Goal: Task Accomplishment & Management: Use online tool/utility

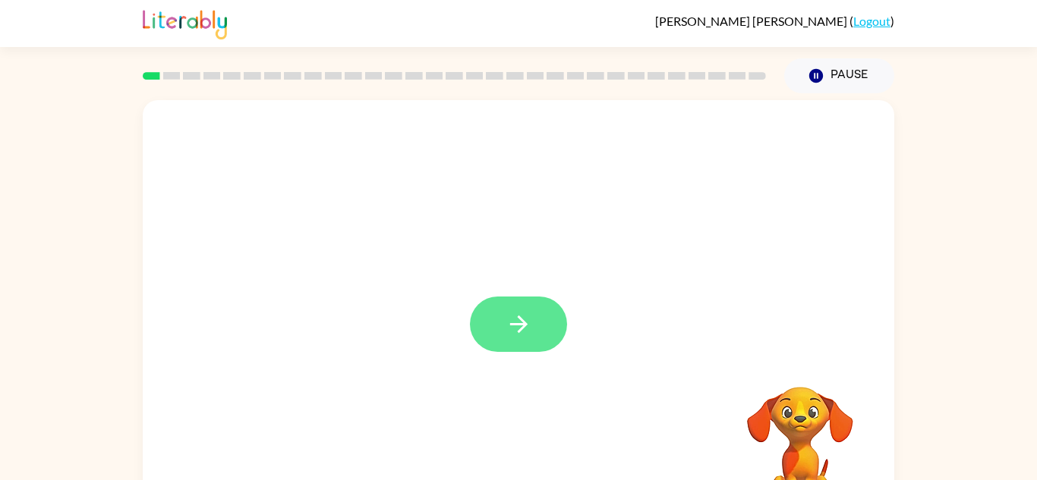
click at [533, 322] on button "button" at bounding box center [518, 324] width 97 height 55
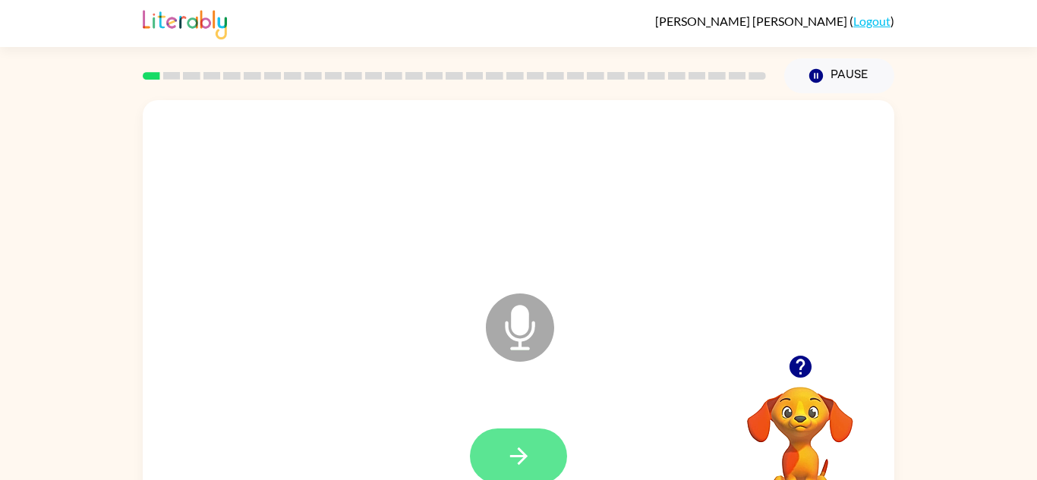
click at [516, 436] on button "button" at bounding box center [518, 456] width 97 height 55
click at [518, 461] on icon "button" at bounding box center [518, 456] width 27 height 27
click at [524, 471] on button "button" at bounding box center [518, 456] width 97 height 55
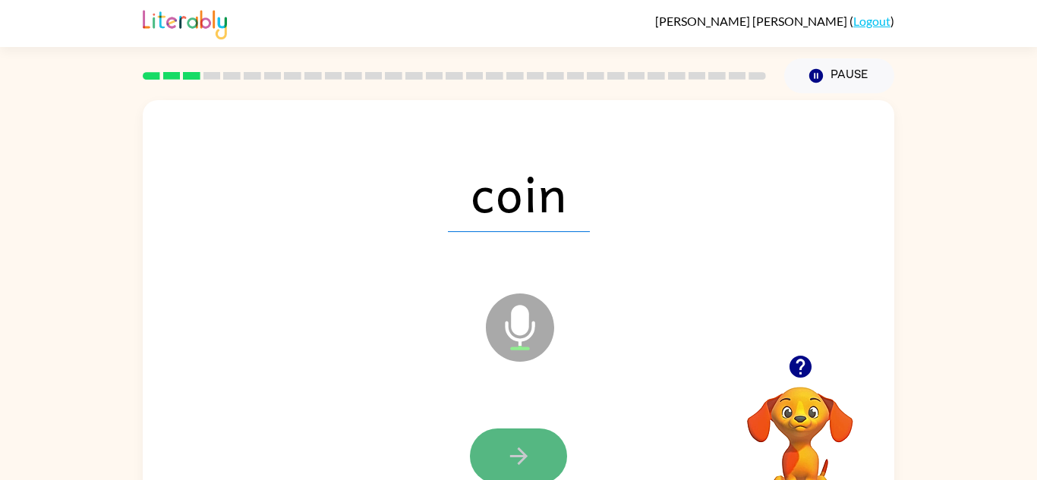
click at [525, 436] on button "button" at bounding box center [518, 456] width 97 height 55
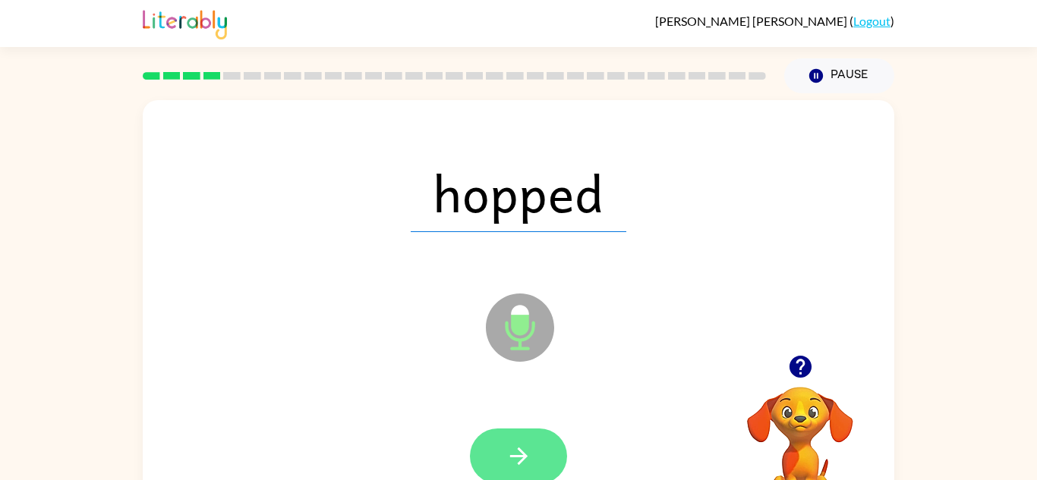
click at [530, 445] on icon "button" at bounding box center [518, 456] width 27 height 27
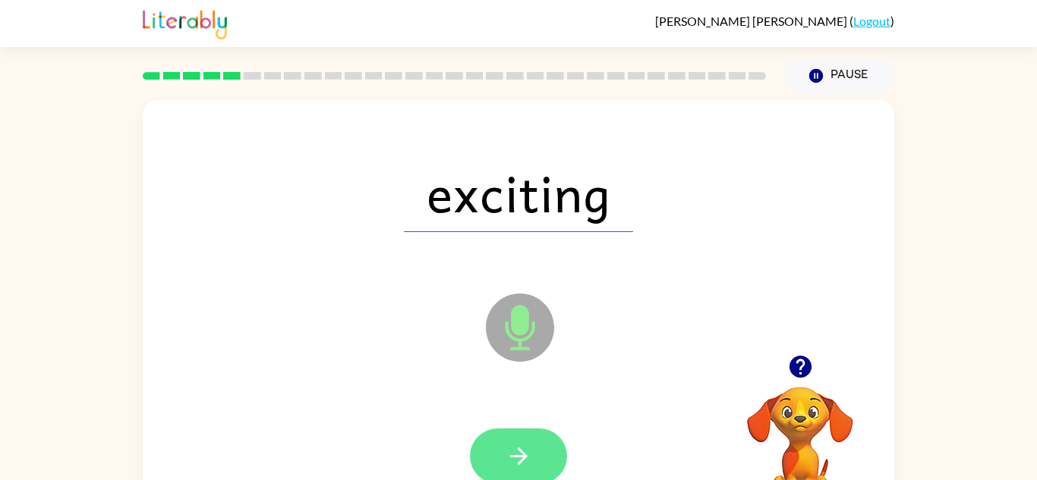
click at [503, 437] on button "button" at bounding box center [518, 456] width 97 height 55
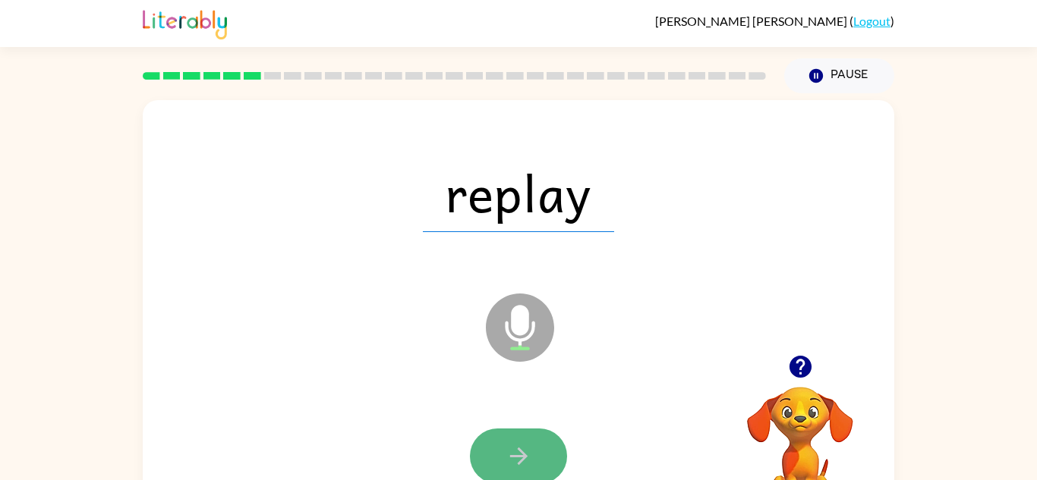
click at [504, 438] on button "button" at bounding box center [518, 456] width 97 height 55
click at [505, 442] on button "button" at bounding box center [518, 456] width 97 height 55
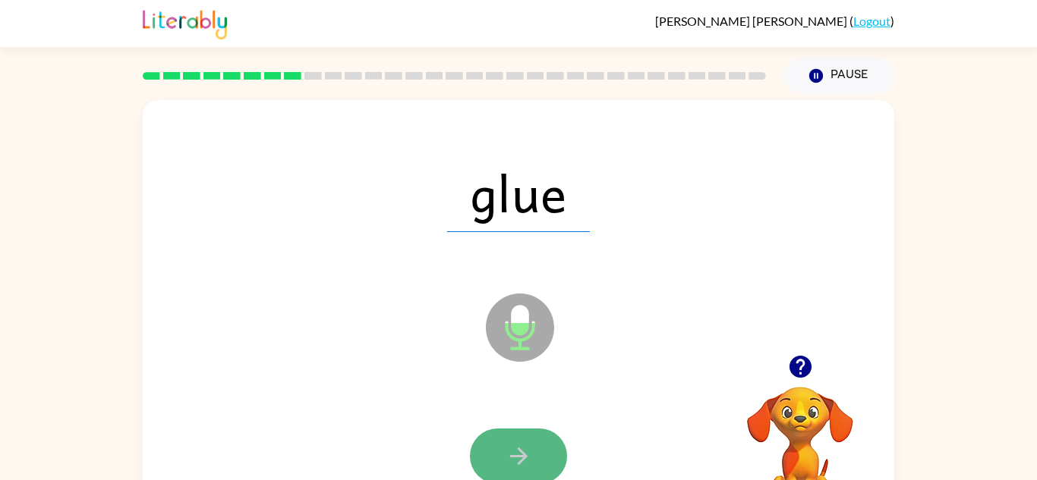
click at [506, 445] on icon "button" at bounding box center [518, 456] width 27 height 27
click at [507, 446] on icon "button" at bounding box center [518, 456] width 27 height 27
click at [508, 448] on icon "button" at bounding box center [518, 456] width 27 height 27
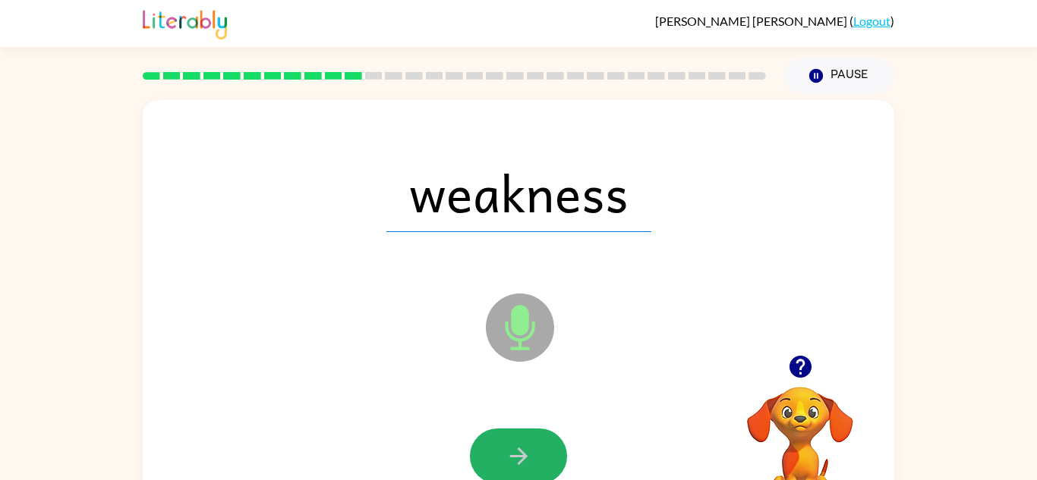
click at [508, 448] on icon "button" at bounding box center [518, 456] width 27 height 27
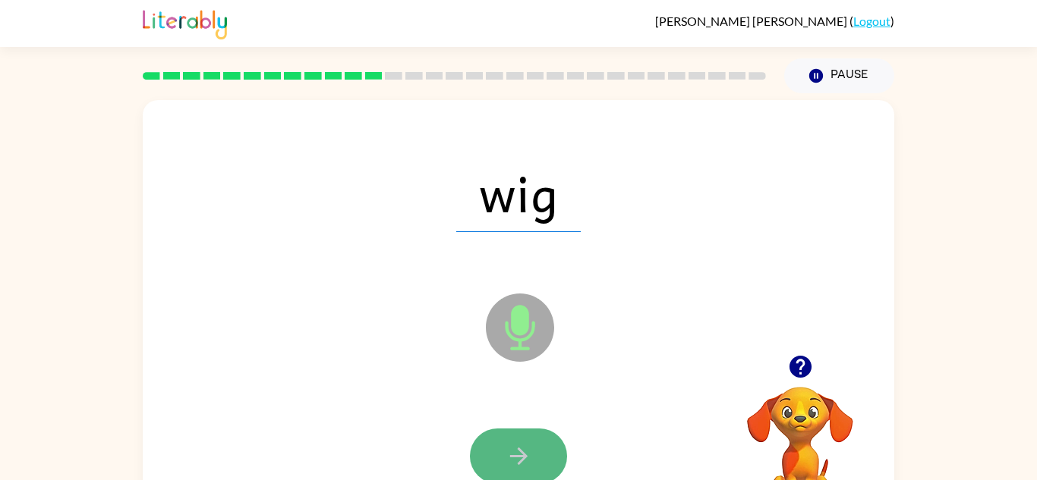
click at [508, 461] on icon "button" at bounding box center [518, 456] width 27 height 27
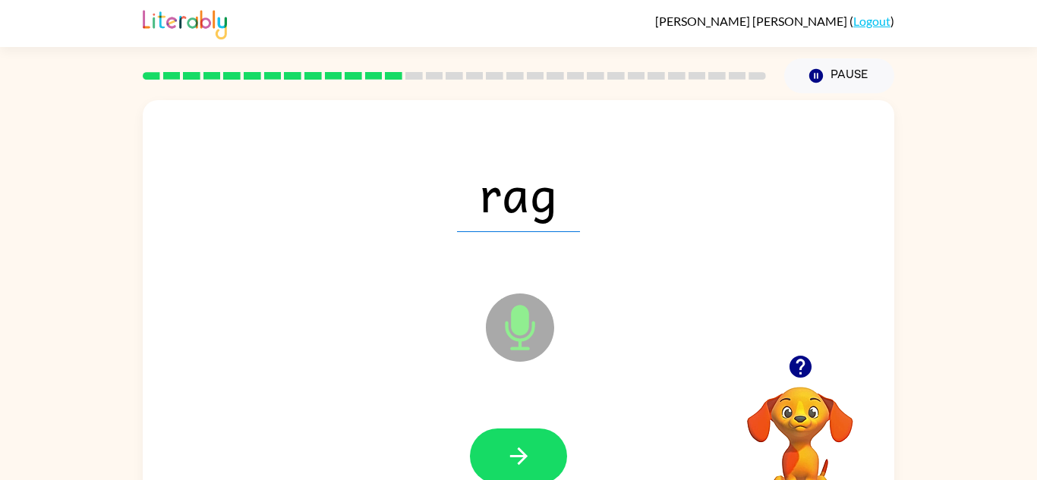
click at [508, 461] on icon "button" at bounding box center [518, 456] width 27 height 27
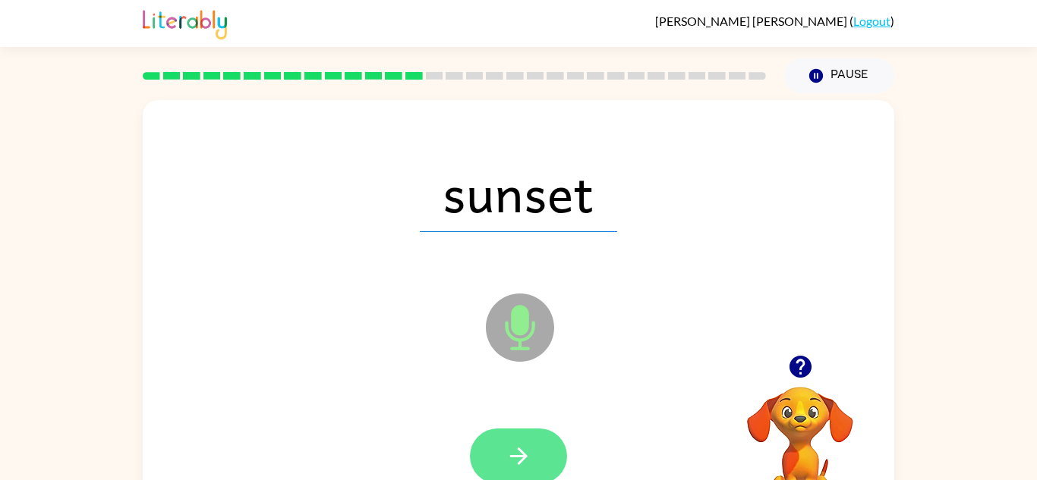
click at [512, 463] on icon "button" at bounding box center [518, 456] width 27 height 27
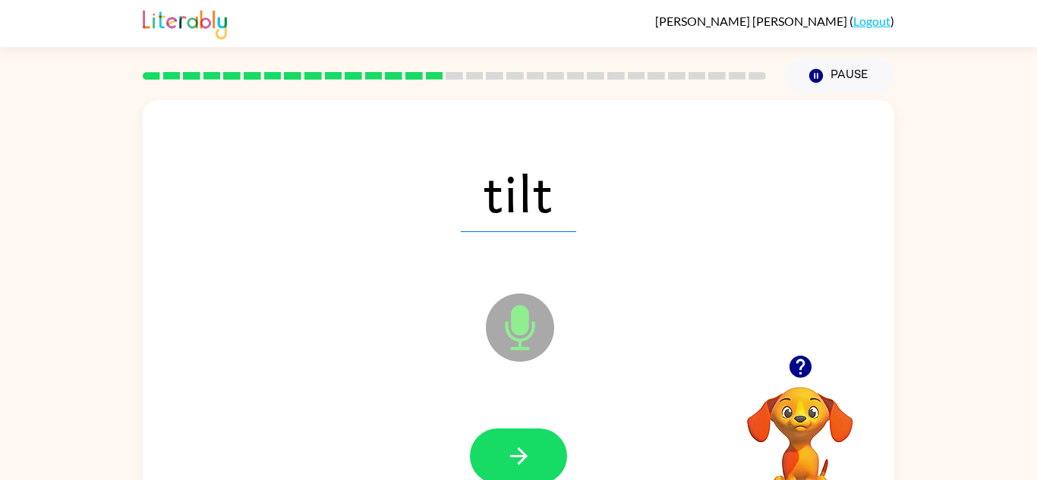
click at [512, 463] on icon "button" at bounding box center [518, 456] width 27 height 27
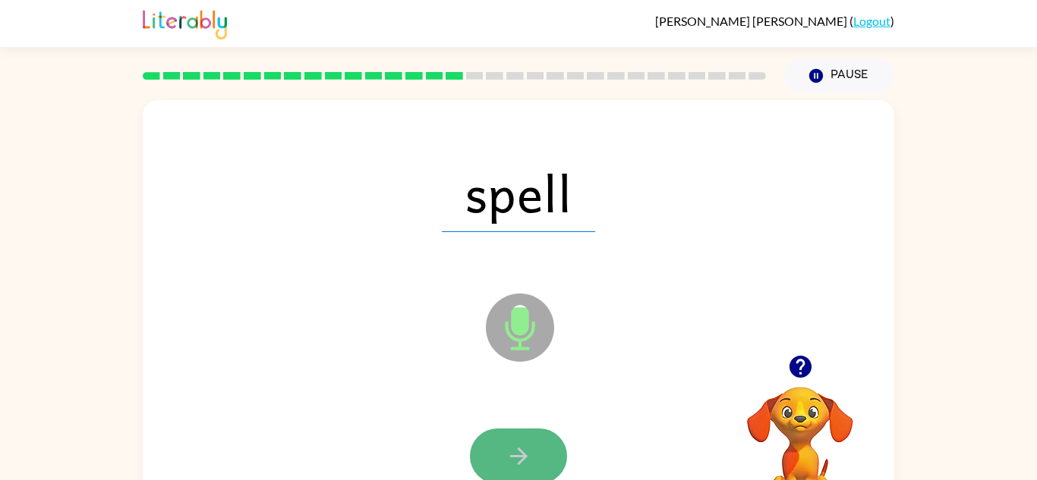
click at [536, 461] on button "button" at bounding box center [518, 456] width 97 height 55
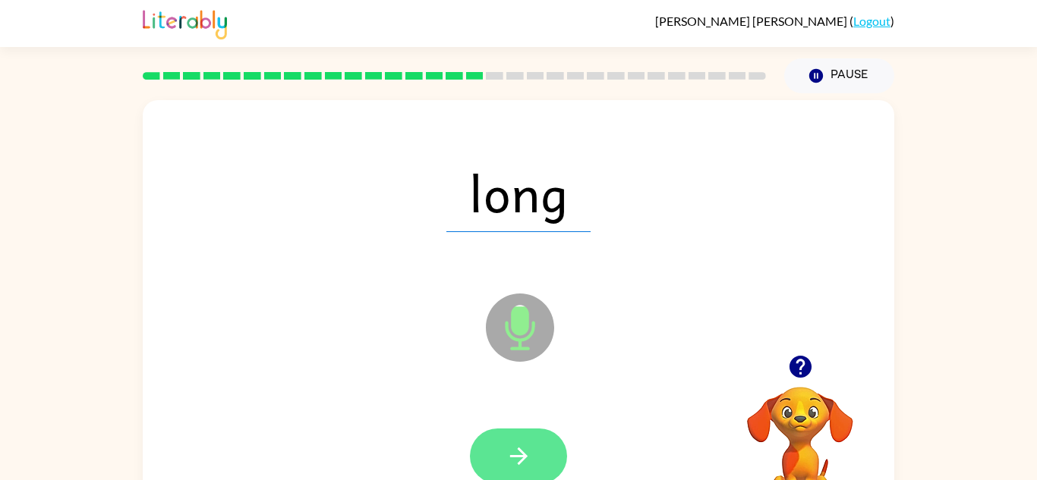
click at [536, 461] on button "button" at bounding box center [518, 456] width 97 height 55
click at [536, 462] on button "button" at bounding box center [518, 456] width 97 height 55
click at [536, 465] on button "button" at bounding box center [518, 456] width 97 height 55
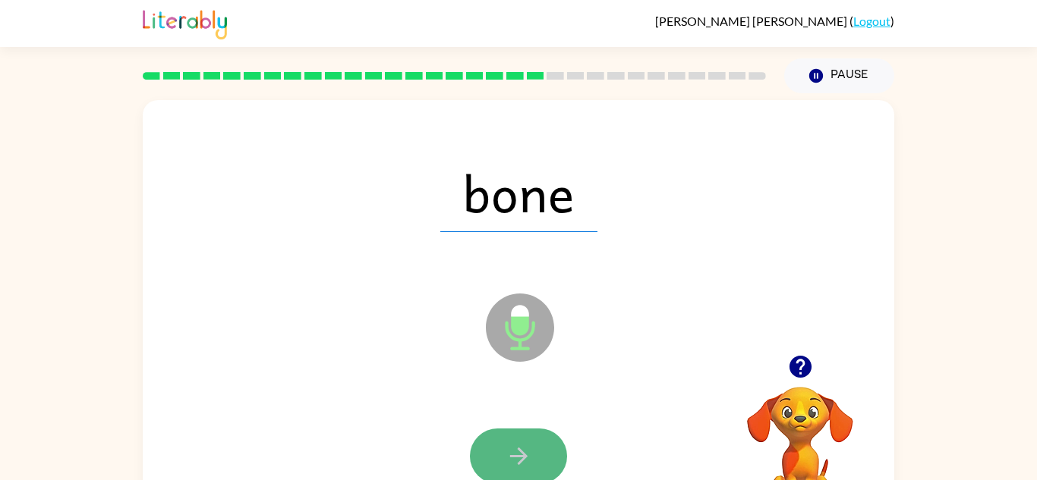
click at [532, 463] on button "button" at bounding box center [518, 456] width 97 height 55
click at [537, 461] on button "button" at bounding box center [518, 456] width 97 height 55
click at [539, 464] on button "button" at bounding box center [518, 456] width 97 height 55
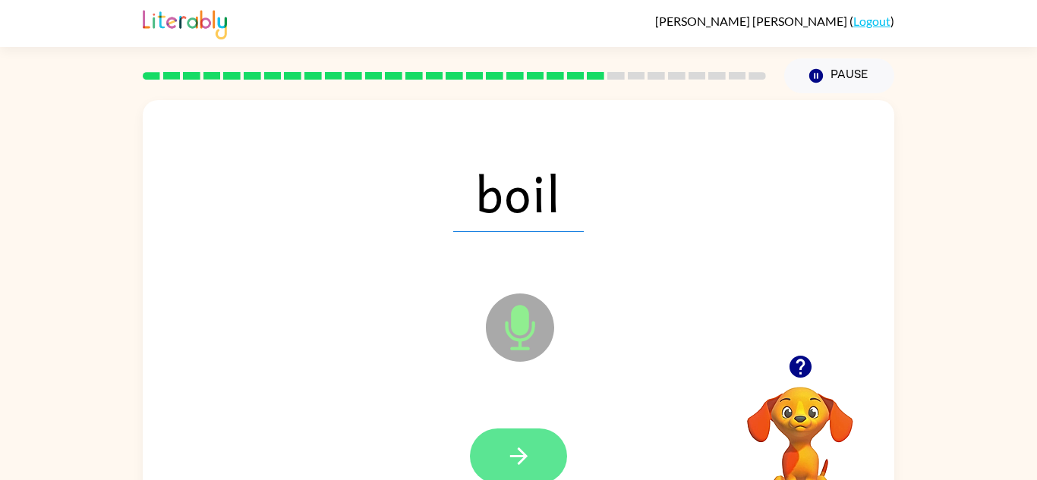
click at [532, 463] on button "button" at bounding box center [518, 456] width 97 height 55
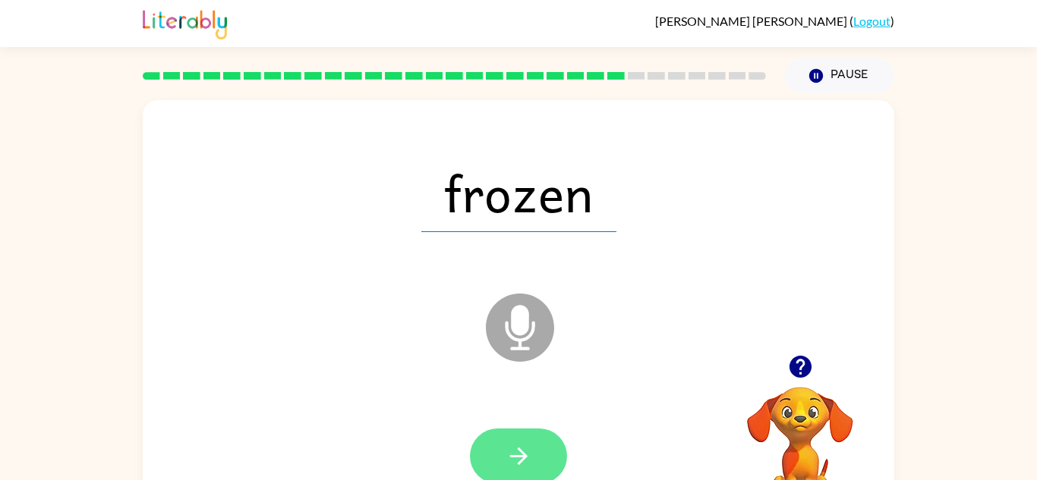
click at [533, 473] on button "button" at bounding box center [518, 456] width 97 height 55
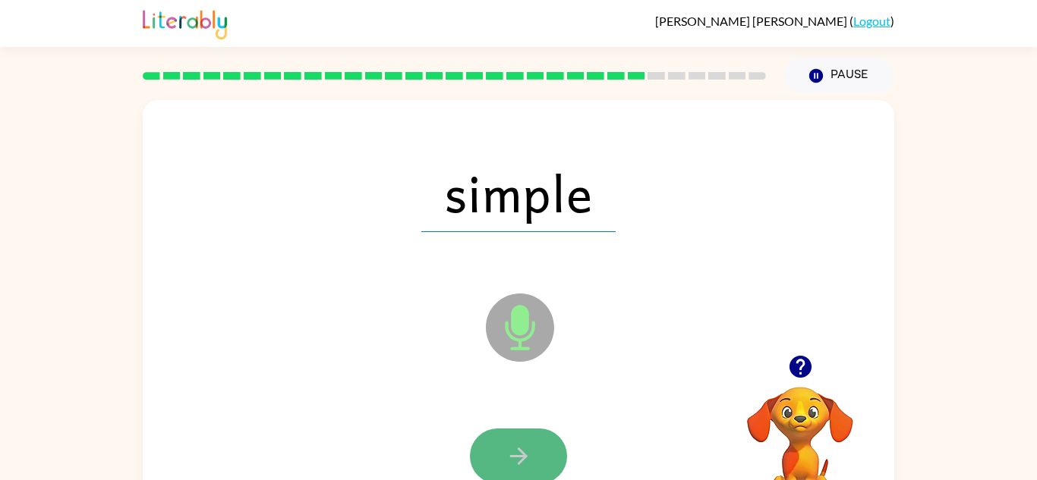
click at [528, 459] on icon "button" at bounding box center [518, 456] width 27 height 27
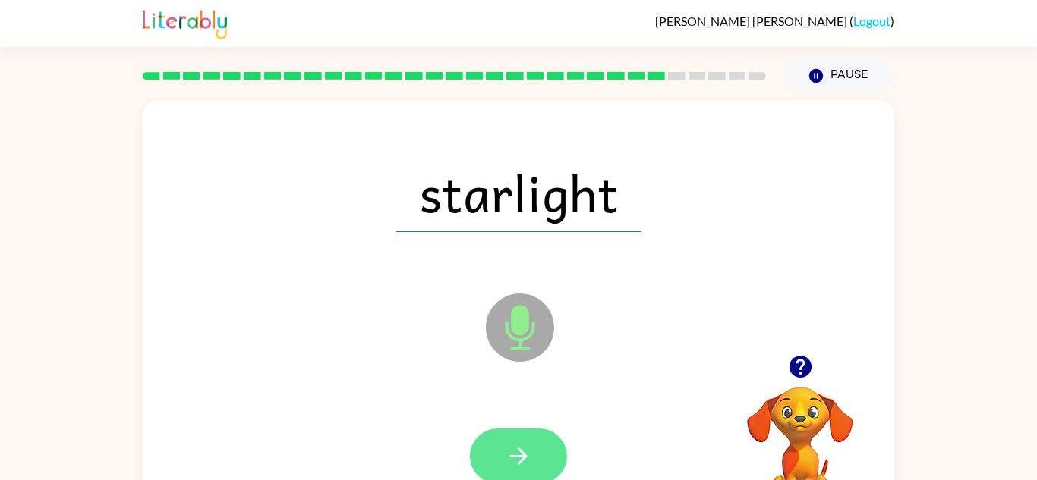
click at [523, 461] on icon "button" at bounding box center [518, 456] width 27 height 27
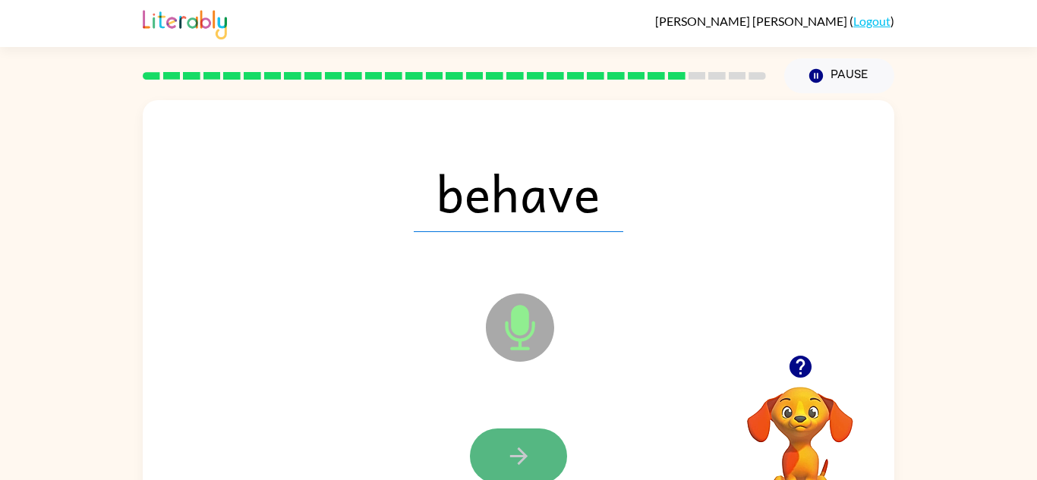
click at [523, 462] on icon "button" at bounding box center [518, 456] width 27 height 27
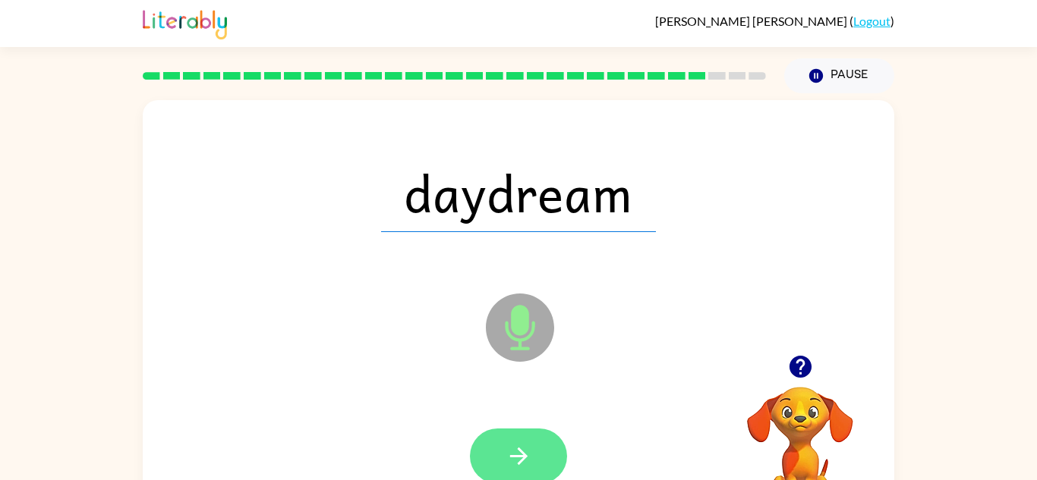
click at [524, 463] on icon "button" at bounding box center [518, 456] width 27 height 27
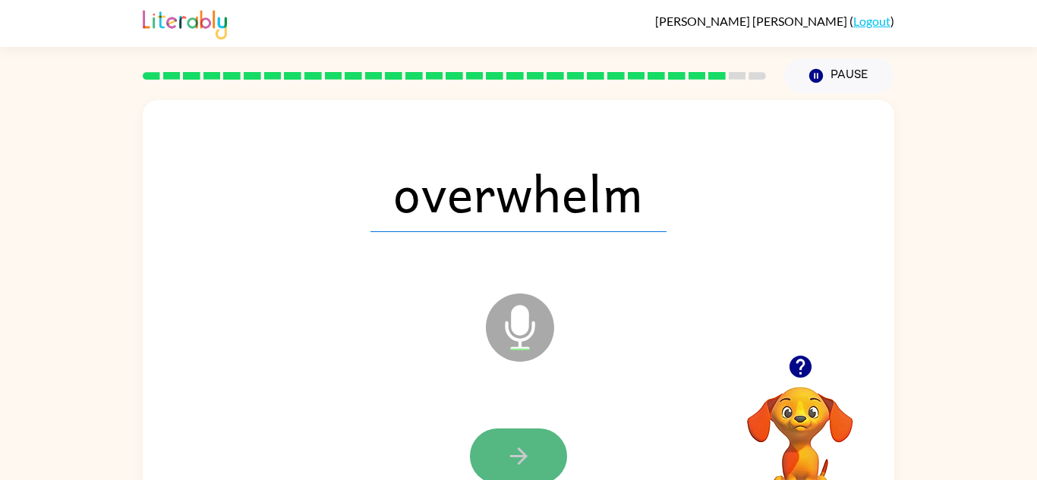
click at [526, 464] on icon "button" at bounding box center [518, 456] width 27 height 27
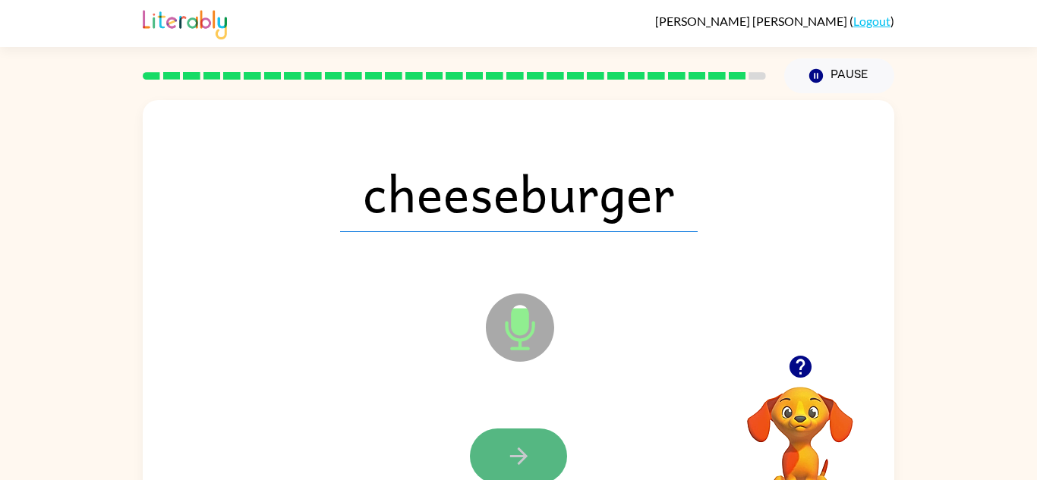
click at [528, 466] on icon "button" at bounding box center [518, 456] width 27 height 27
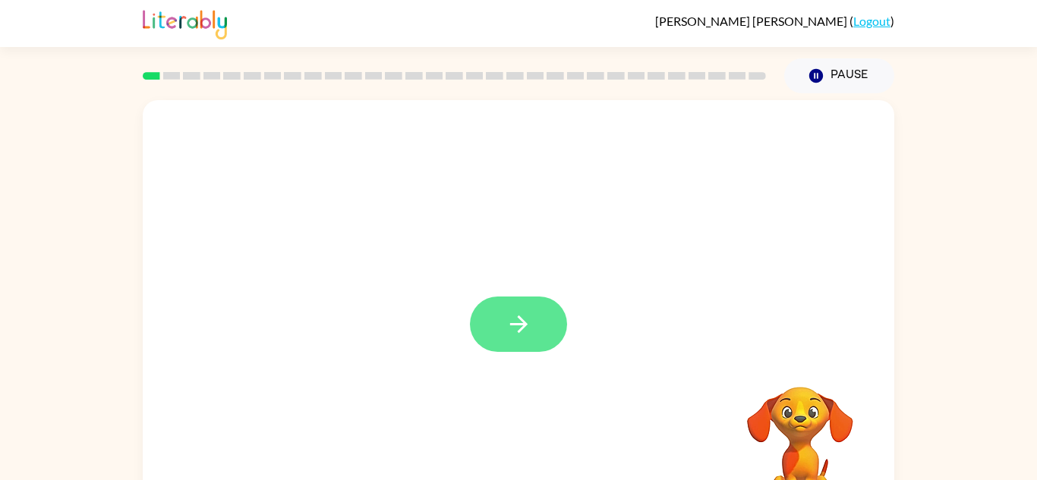
click at [540, 313] on button "button" at bounding box center [518, 324] width 97 height 55
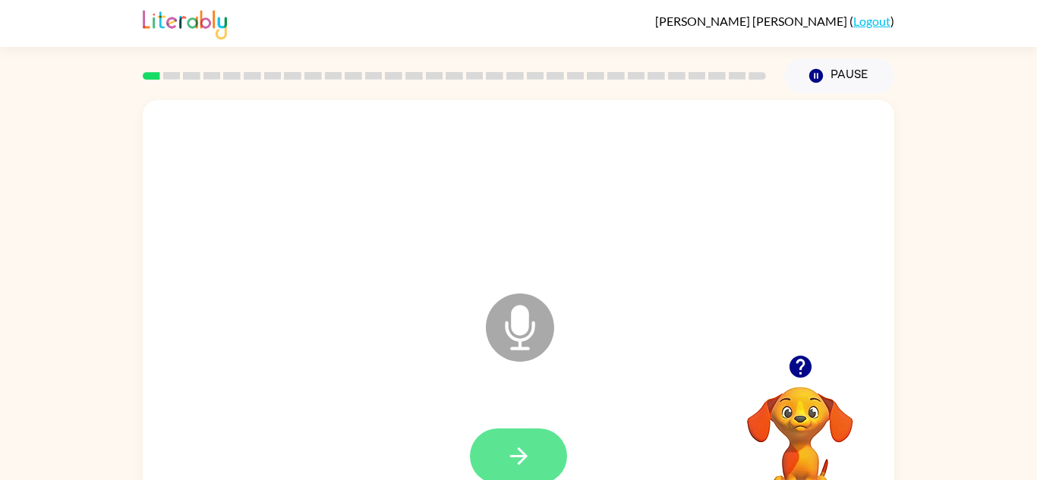
click at [487, 439] on button "button" at bounding box center [518, 456] width 97 height 55
click at [489, 441] on button "button" at bounding box center [518, 456] width 97 height 55
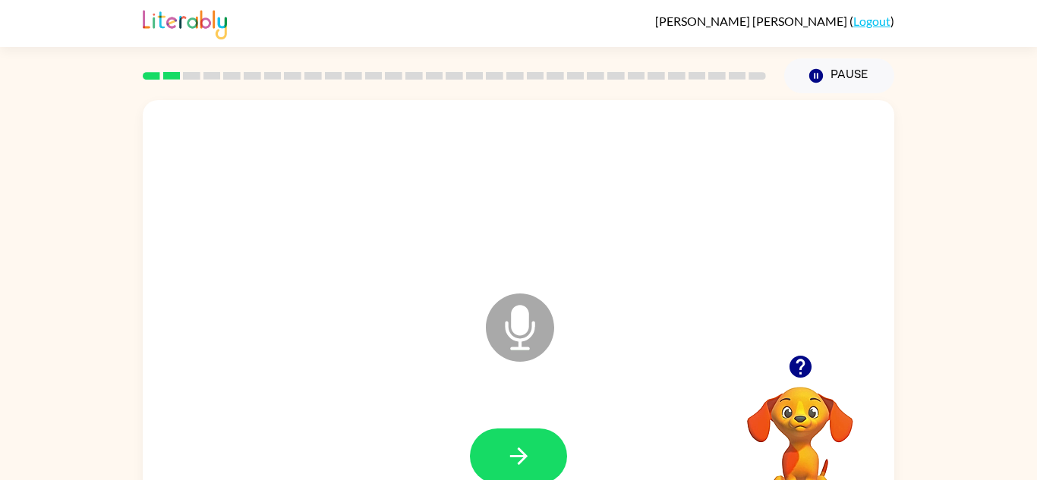
click at [489, 441] on button "button" at bounding box center [518, 456] width 97 height 55
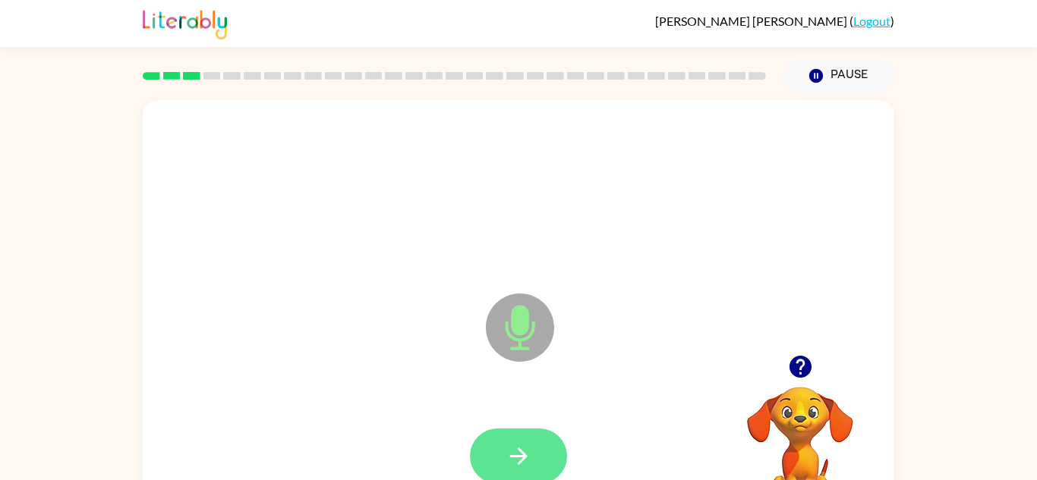
click at [490, 442] on button "button" at bounding box center [518, 456] width 97 height 55
click at [530, 464] on icon "button" at bounding box center [518, 456] width 27 height 27
click at [518, 455] on icon "button" at bounding box center [518, 456] width 27 height 27
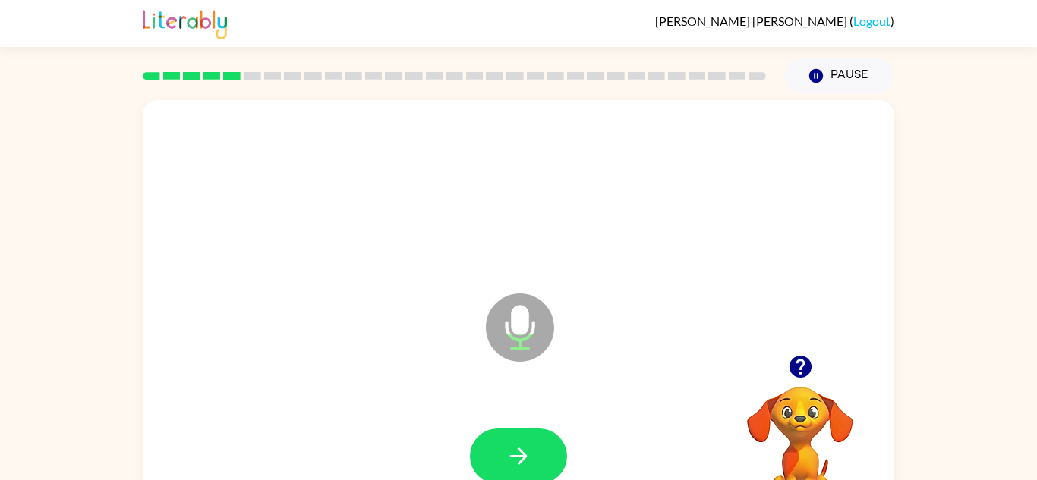
click at [518, 455] on icon "button" at bounding box center [518, 456] width 27 height 27
click at [495, 455] on button "button" at bounding box center [518, 456] width 97 height 55
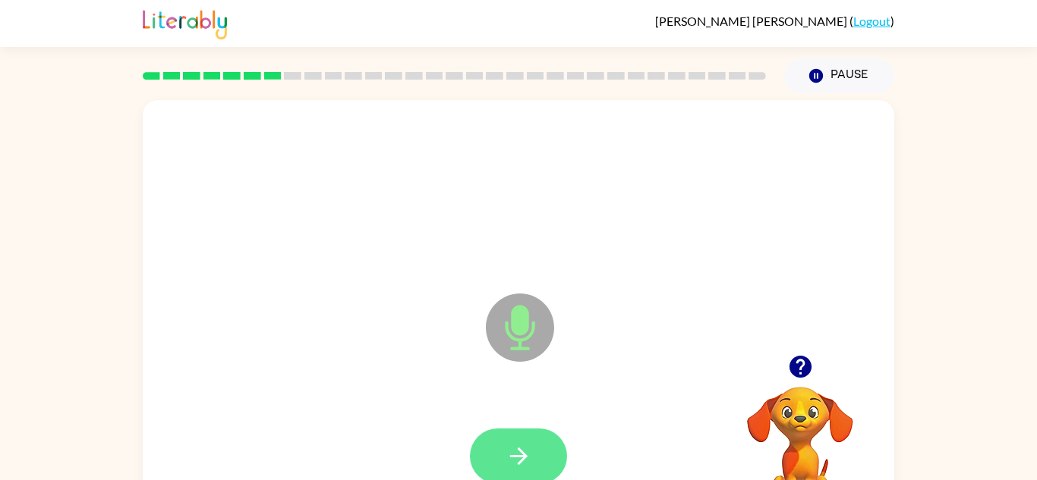
click at [505, 443] on icon "button" at bounding box center [518, 456] width 27 height 27
click at [502, 465] on button "button" at bounding box center [518, 456] width 97 height 55
click at [508, 453] on icon "button" at bounding box center [518, 456] width 27 height 27
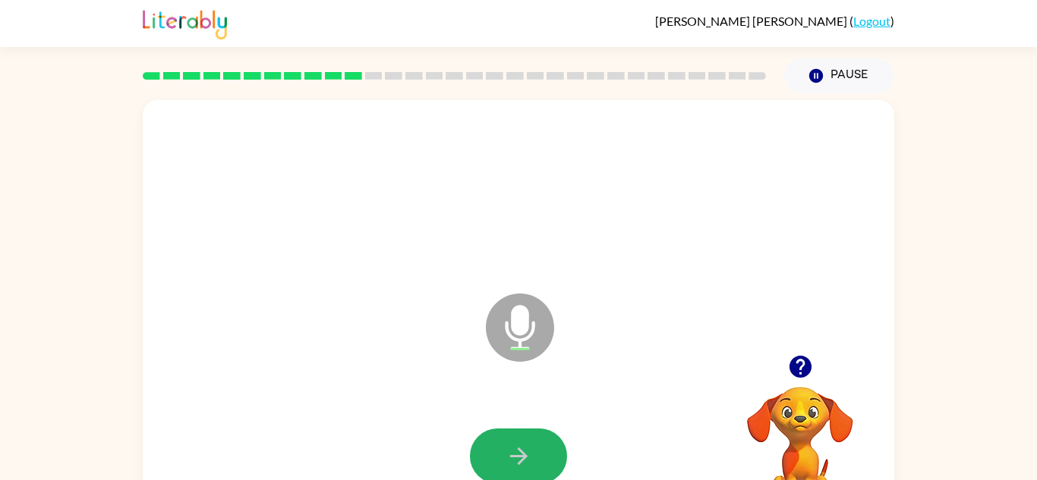
click at [508, 453] on icon "button" at bounding box center [518, 456] width 27 height 27
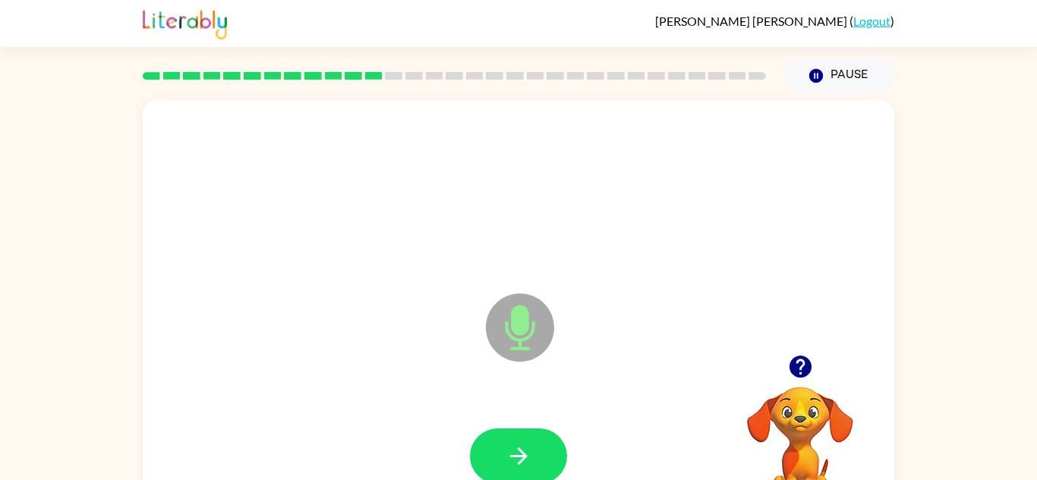
click at [508, 453] on icon "button" at bounding box center [518, 456] width 27 height 27
click at [521, 448] on icon "button" at bounding box center [518, 456] width 27 height 27
click at [523, 450] on icon "button" at bounding box center [518, 456] width 27 height 27
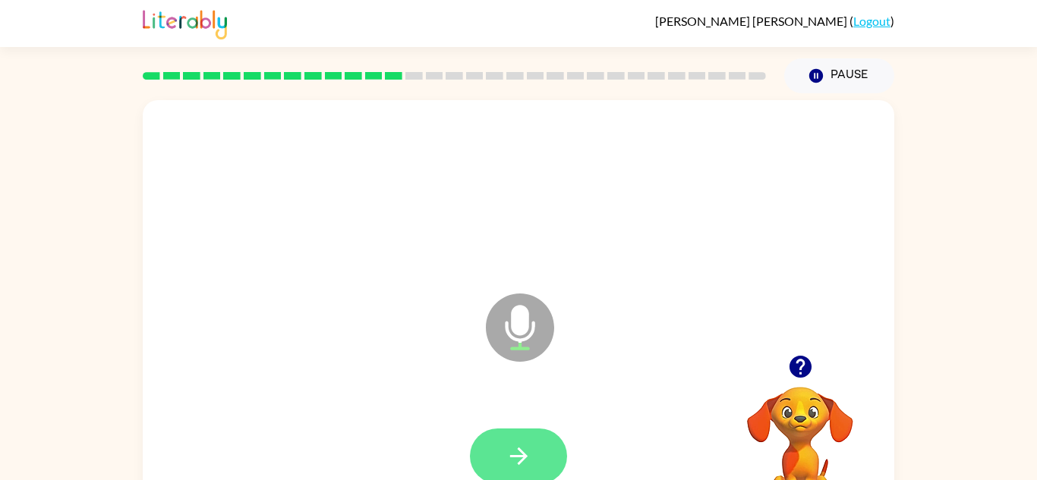
click at [523, 451] on icon "button" at bounding box center [518, 456] width 27 height 27
click at [797, 362] on icon "button" at bounding box center [800, 367] width 27 height 27
click at [546, 439] on button "button" at bounding box center [518, 456] width 97 height 55
click at [501, 471] on button "button" at bounding box center [518, 456] width 97 height 55
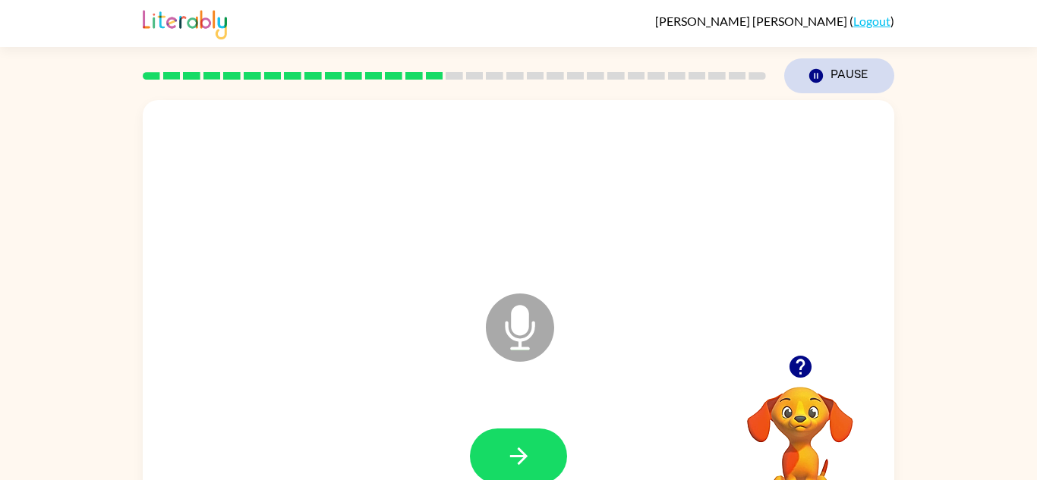
click at [830, 72] on button "Pause Pause" at bounding box center [839, 75] width 110 height 35
